Goal: Check status

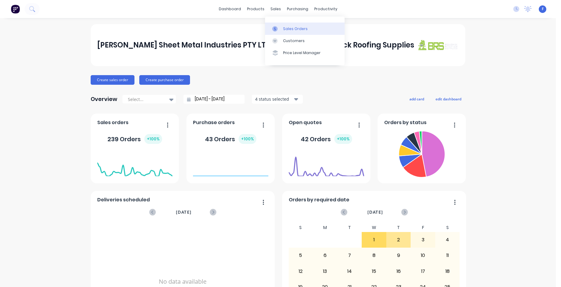
click at [290, 26] on div "Sales Orders" at bounding box center [295, 28] width 25 height 5
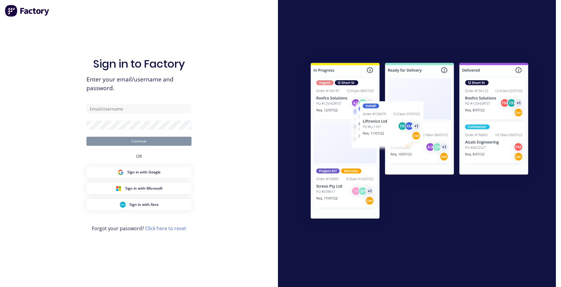
type input "[EMAIL_ADDRESS][DOMAIN_NAME]"
click at [150, 141] on button "Continue" at bounding box center [138, 141] width 105 height 9
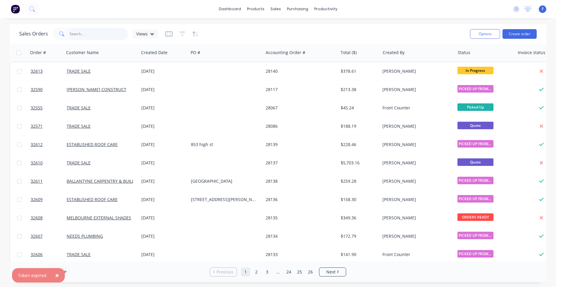
click at [91, 30] on input "text" at bounding box center [99, 34] width 59 height 12
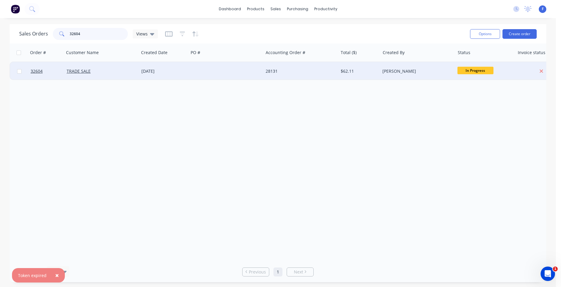
type input "32604"
click at [179, 71] on div "[DATE]" at bounding box center [163, 71] width 45 height 6
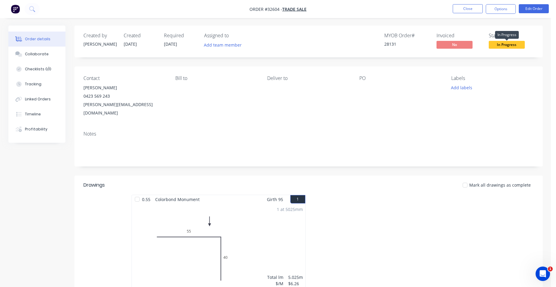
click at [500, 47] on span "In Progress" at bounding box center [506, 45] width 36 height 8
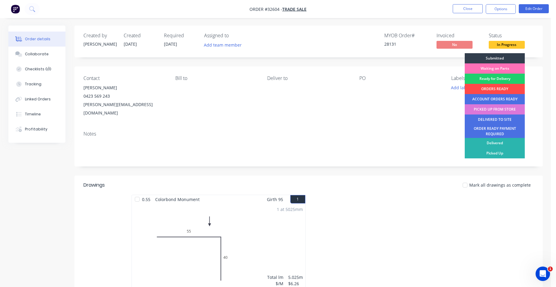
click at [500, 89] on div "ORDERS READY" at bounding box center [494, 89] width 60 height 10
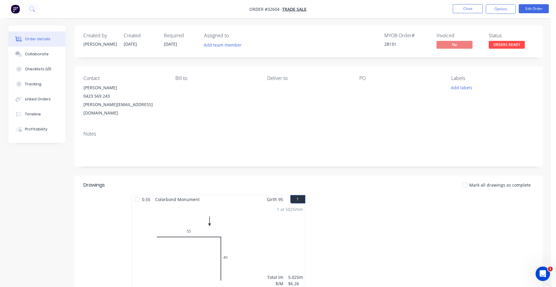
click at [461, 3] on nav "Order #32604 - TRADE SALE Close Options Edit Order" at bounding box center [278, 9] width 556 height 18
click at [464, 12] on button "Close" at bounding box center [467, 8] width 30 height 9
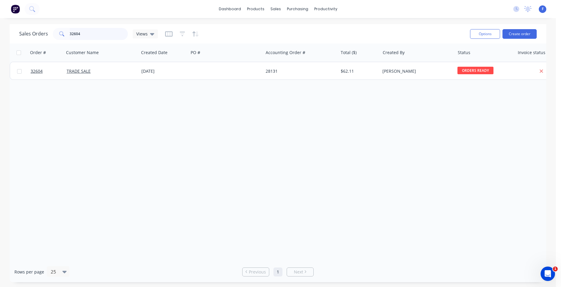
click at [95, 38] on input "32604" at bounding box center [99, 34] width 59 height 12
type input "3"
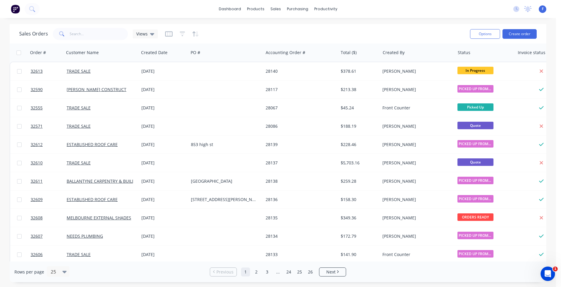
click at [11, 8] on img at bounding box center [15, 9] width 9 height 9
